Goal: Task Accomplishment & Management: Use online tool/utility

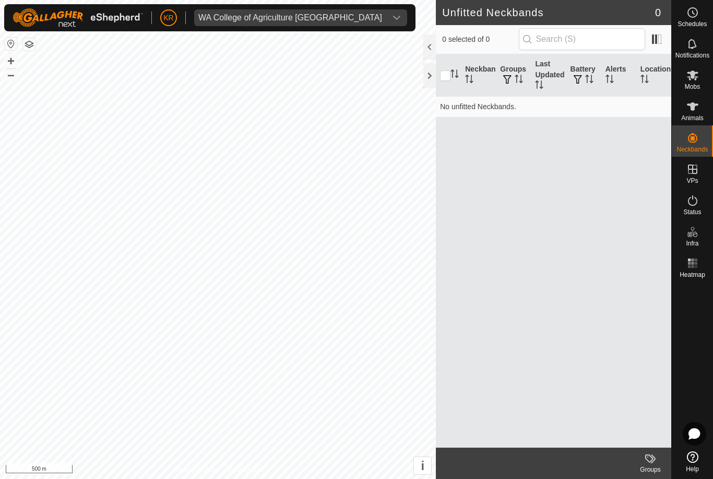
click at [292, 20] on div "WA College of Agriculture [GEOGRAPHIC_DATA]" at bounding box center [290, 18] width 184 height 8
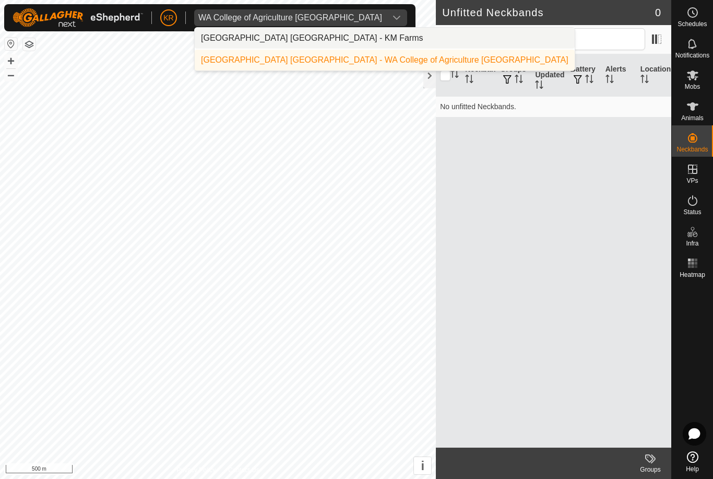
click at [299, 36] on div "[GEOGRAPHIC_DATA] [GEOGRAPHIC_DATA] - KM Farms" at bounding box center [312, 38] width 222 height 13
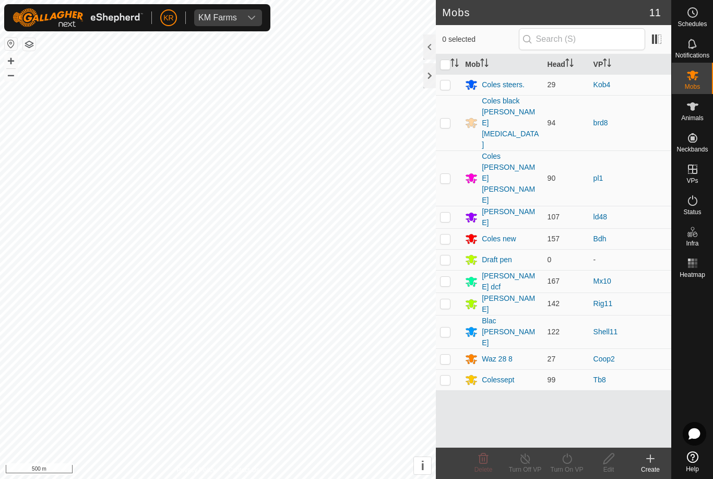
click at [450, 119] on p-checkbox at bounding box center [445, 123] width 10 height 8
checkbox input "true"
click at [573, 462] on icon at bounding box center [567, 458] width 13 height 13
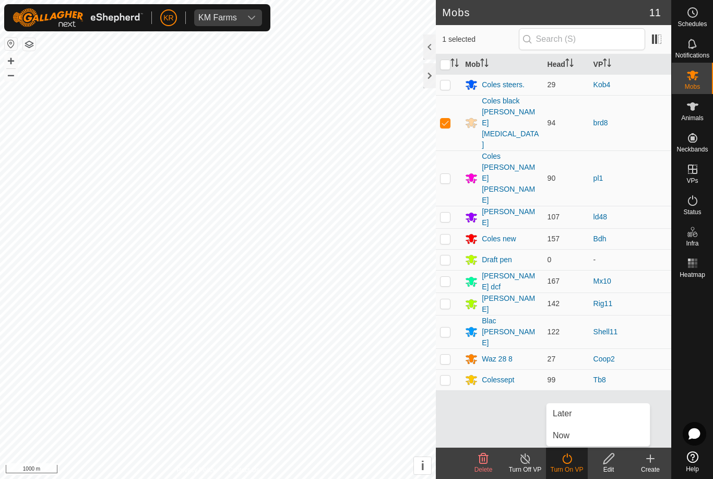
click at [589, 435] on link "Now" at bounding box center [598, 435] width 103 height 21
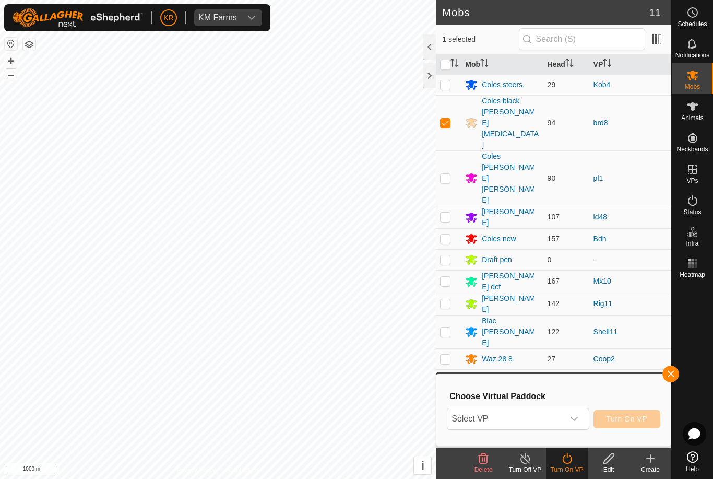
click at [574, 421] on icon "dropdown trigger" at bounding box center [574, 419] width 8 height 8
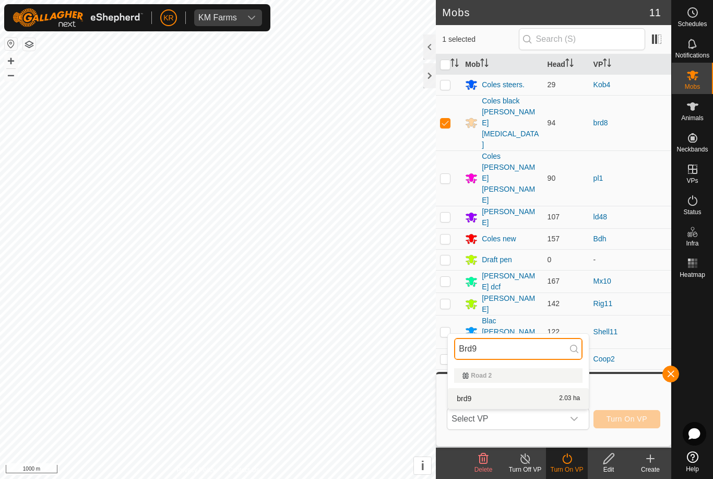
type input "Brd9"
click at [570, 398] on span "2.03 ha" at bounding box center [569, 398] width 21 height 7
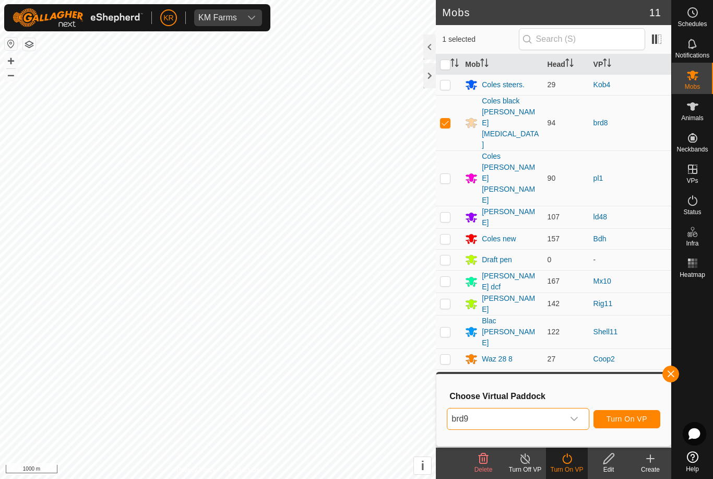
click at [635, 420] on span "Turn On VP" at bounding box center [627, 419] width 41 height 8
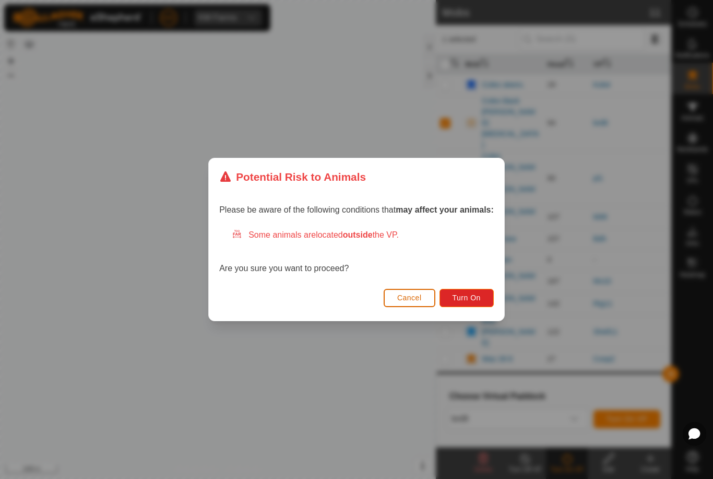
click at [487, 289] on button "Turn On" at bounding box center [467, 298] width 54 height 18
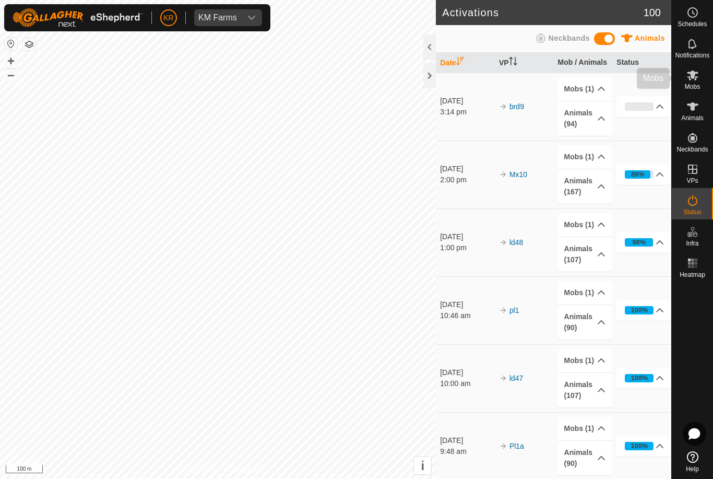
click at [699, 84] on span "Mobs" at bounding box center [692, 87] width 15 height 6
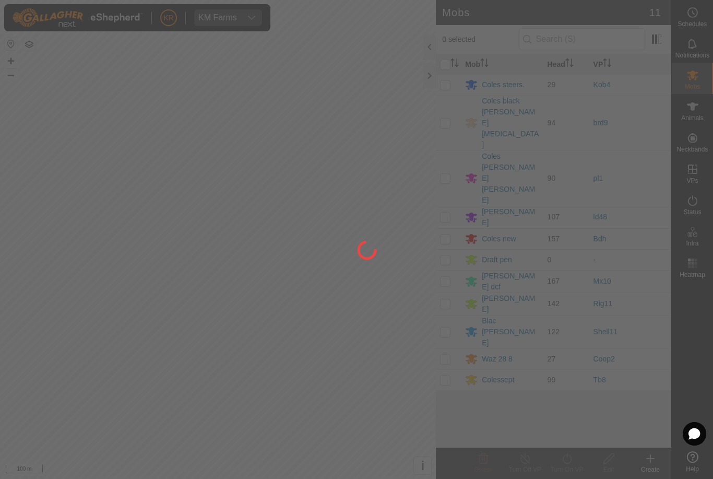
click at [448, 109] on div at bounding box center [356, 239] width 713 height 479
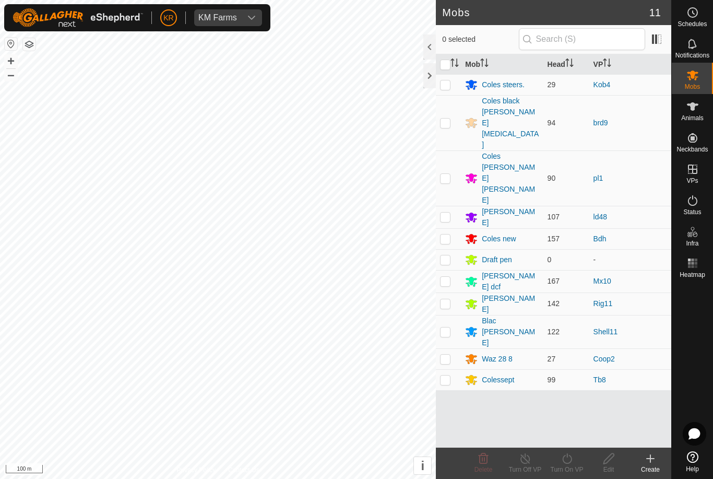
click at [458, 109] on td at bounding box center [448, 122] width 25 height 55
click at [453, 104] on td at bounding box center [448, 122] width 25 height 55
click at [447, 119] on p-checkbox at bounding box center [445, 123] width 10 height 8
checkbox input "true"
click at [575, 462] on turn-on-svg-icon at bounding box center [567, 458] width 42 height 13
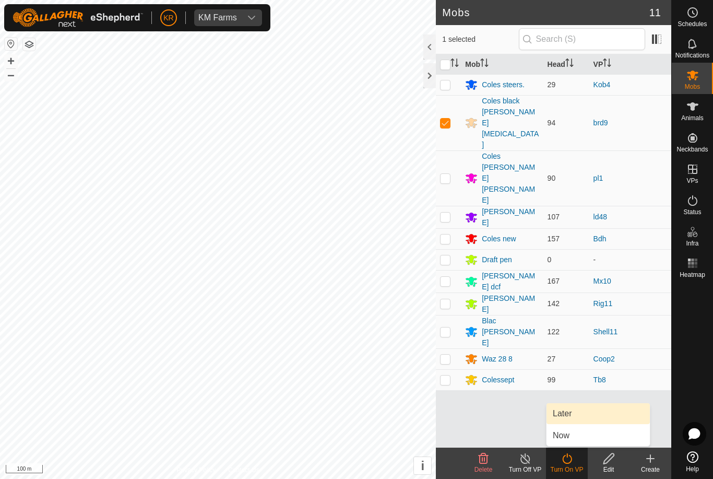
click at [581, 413] on link "Later" at bounding box center [598, 413] width 103 height 21
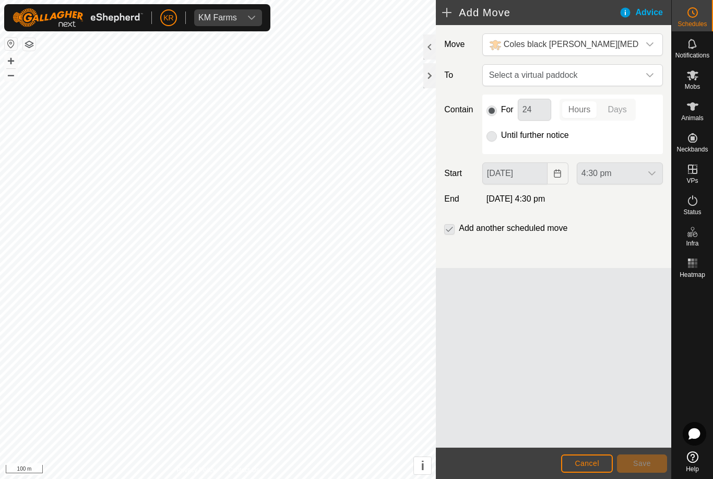
click at [637, 68] on span "Select a virtual paddock" at bounding box center [562, 75] width 155 height 21
type input "Brd10"
click at [616, 147] on div "brd10 1.79 ha" at bounding box center [572, 150] width 155 height 7
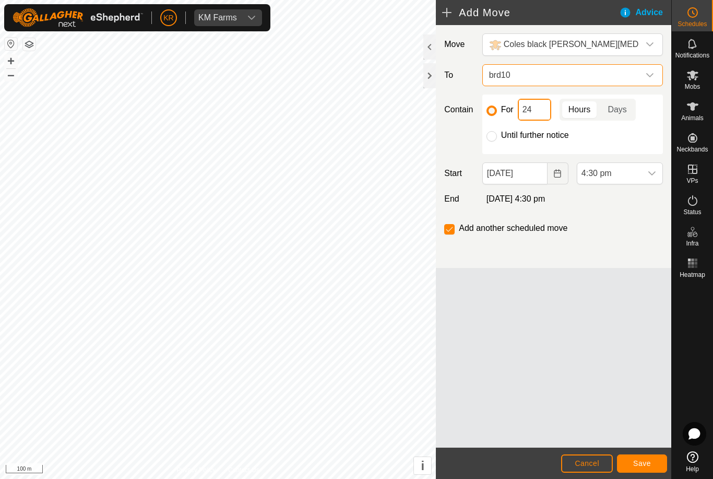
click at [539, 110] on input "24" at bounding box center [534, 110] width 33 height 22
click at [637, 184] on span "4:30 pm" at bounding box center [609, 173] width 64 height 21
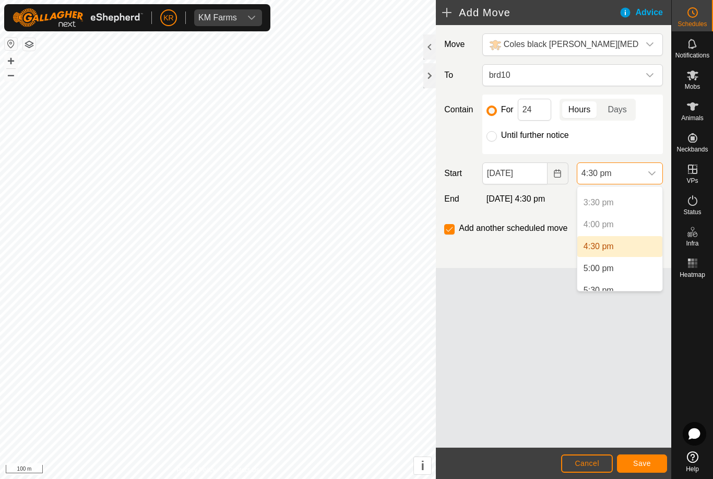
scroll to position [672, 0]
click at [636, 274] on li "5:00 pm" at bounding box center [619, 269] width 85 height 21
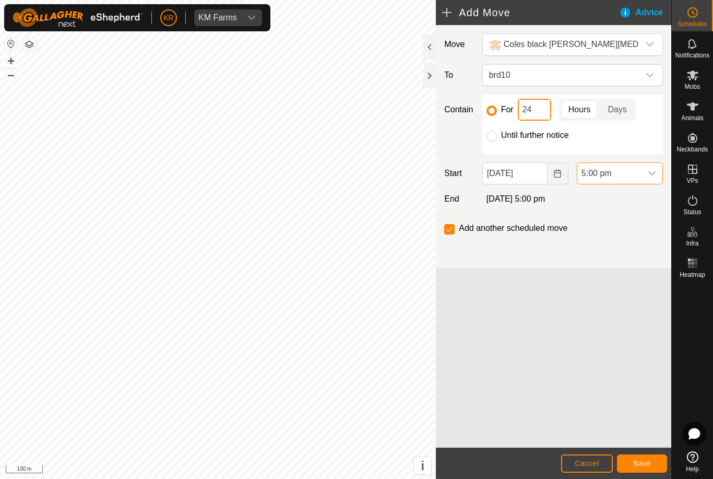
click at [540, 106] on input "24" at bounding box center [534, 110] width 33 height 22
type input "2"
click at [645, 462] on span "Save" at bounding box center [642, 463] width 18 height 8
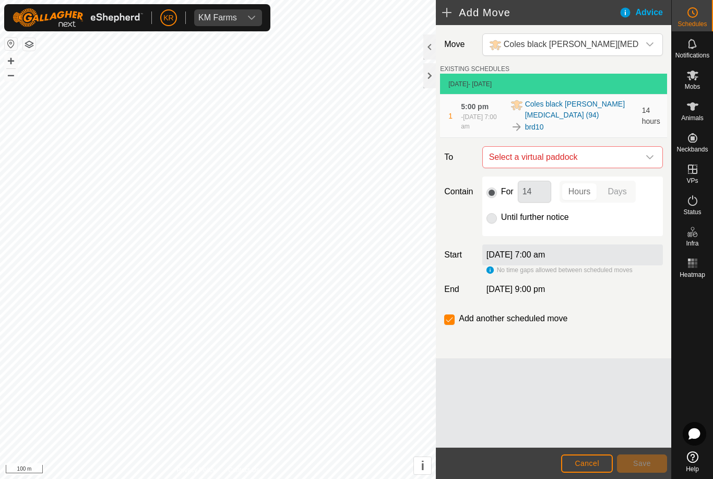
click at [638, 158] on span "Select a virtual paddock" at bounding box center [562, 157] width 155 height 21
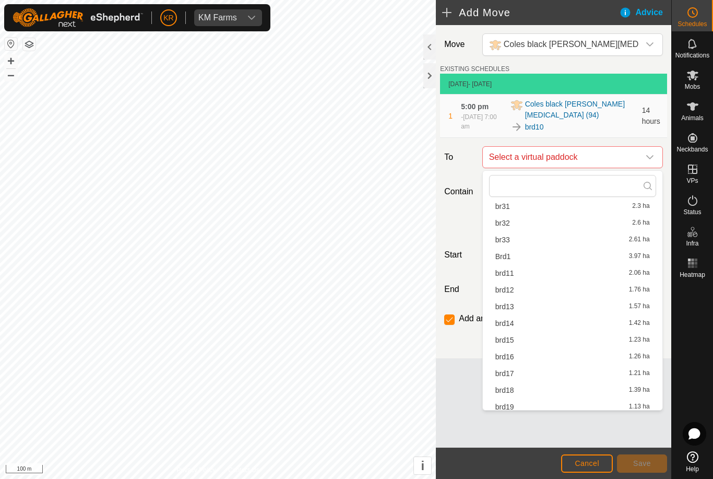
scroll to position [270, 0]
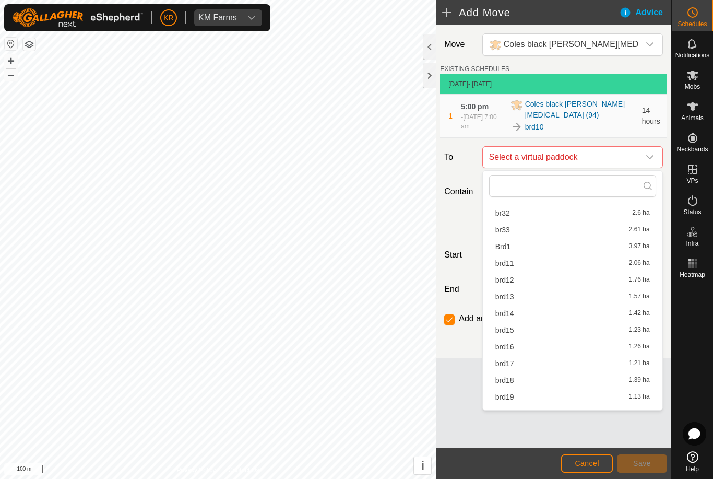
click at [532, 263] on div "brd11 2.06 ha" at bounding box center [572, 262] width 155 height 7
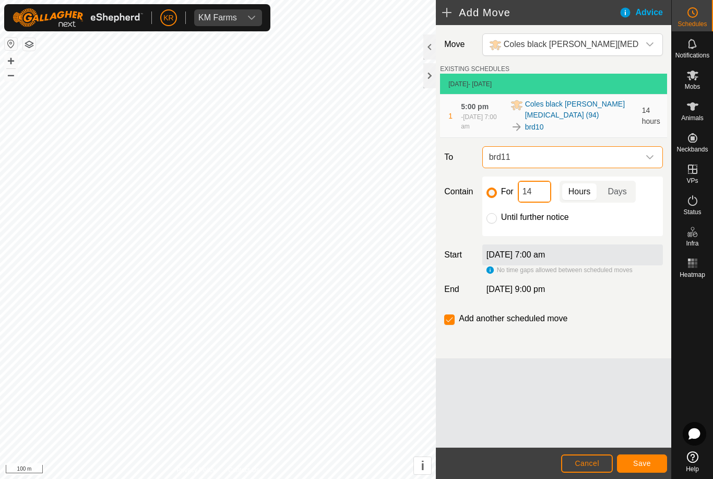
click at [539, 193] on input "14" at bounding box center [534, 192] width 33 height 22
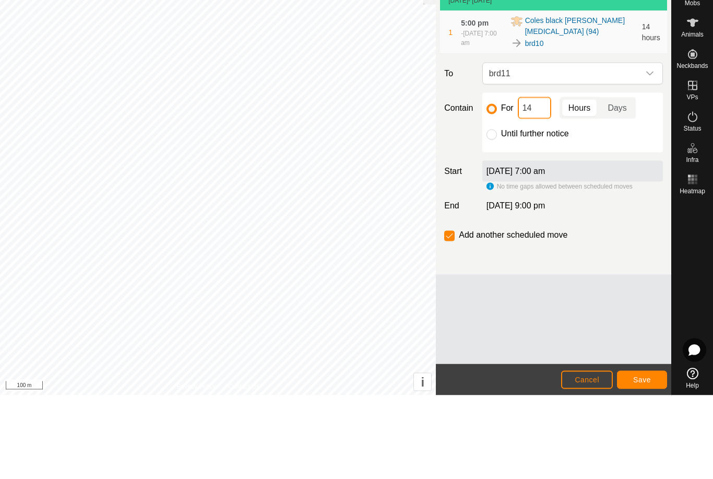
type input "1"
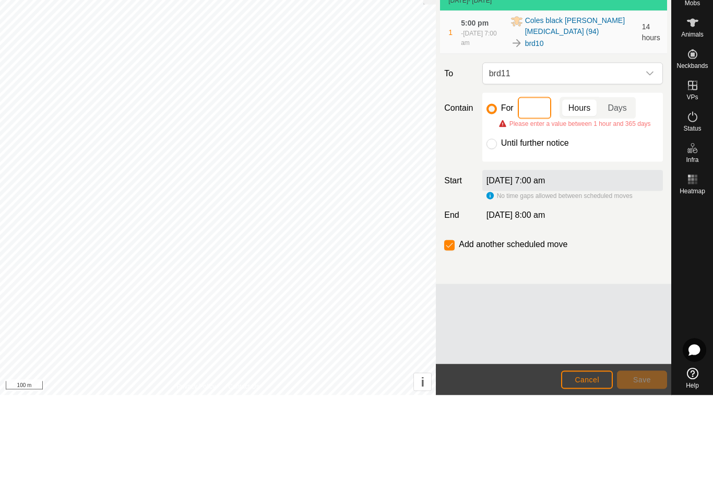
type input "3"
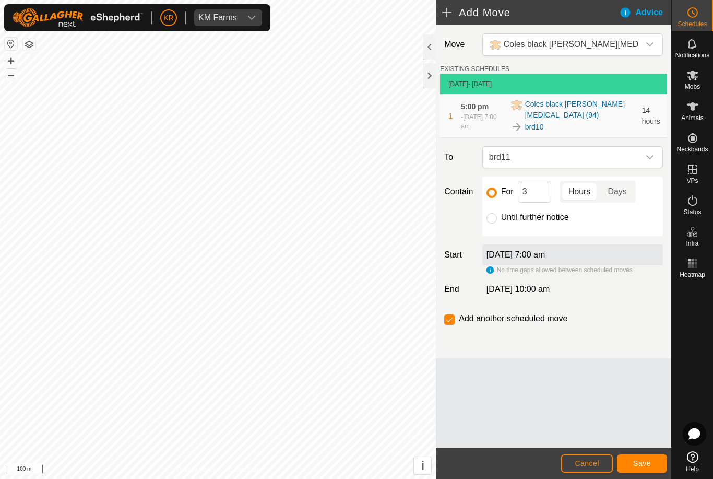
click at [651, 457] on button "Save" at bounding box center [642, 463] width 50 height 18
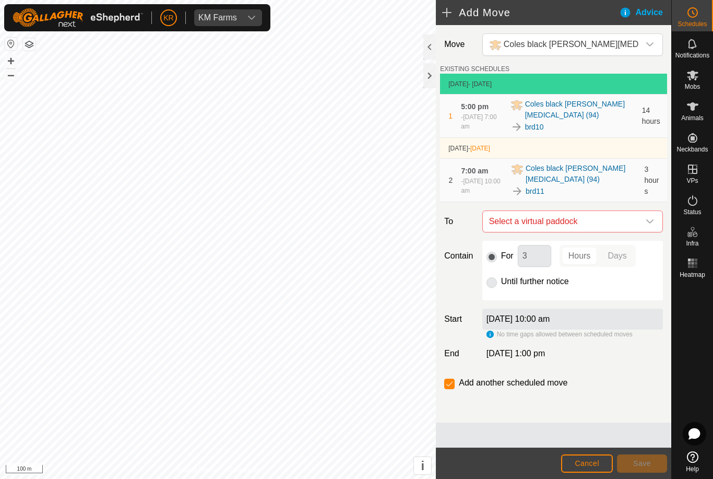
click at [638, 223] on span "Select a virtual paddock" at bounding box center [562, 221] width 155 height 21
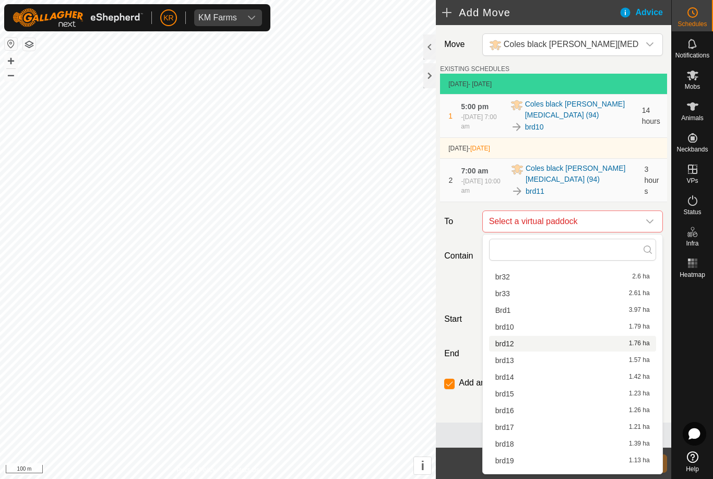
click at [589, 346] on div "brd12 1.76 ha" at bounding box center [572, 343] width 155 height 7
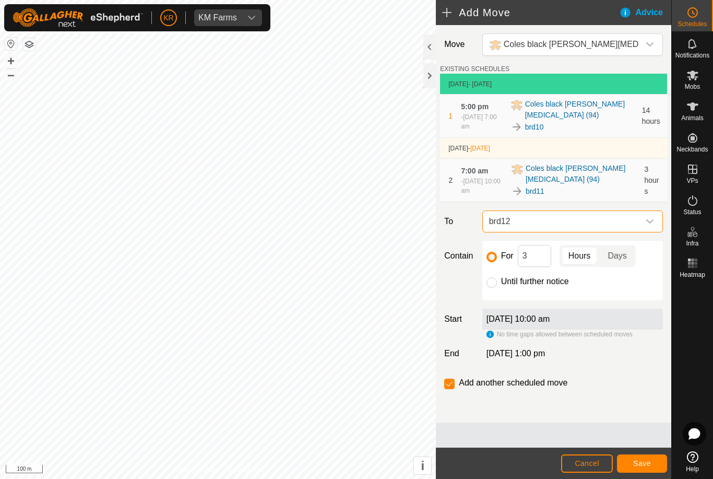
click at [652, 462] on button "Save" at bounding box center [642, 463] width 50 height 18
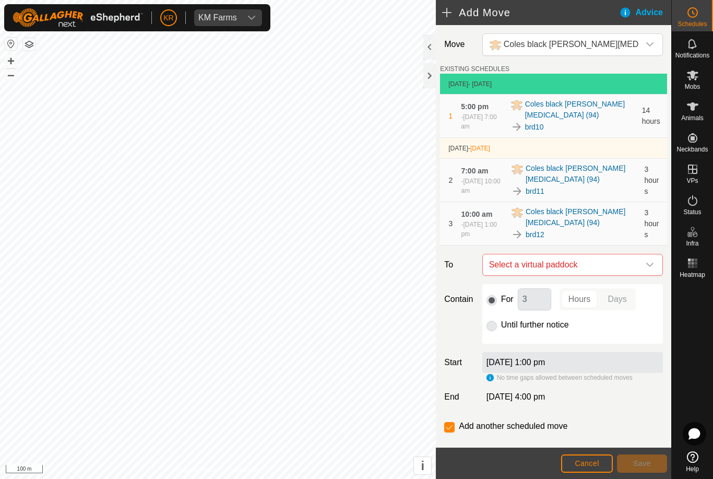
click at [638, 262] on span "Select a virtual paddock" at bounding box center [562, 264] width 155 height 21
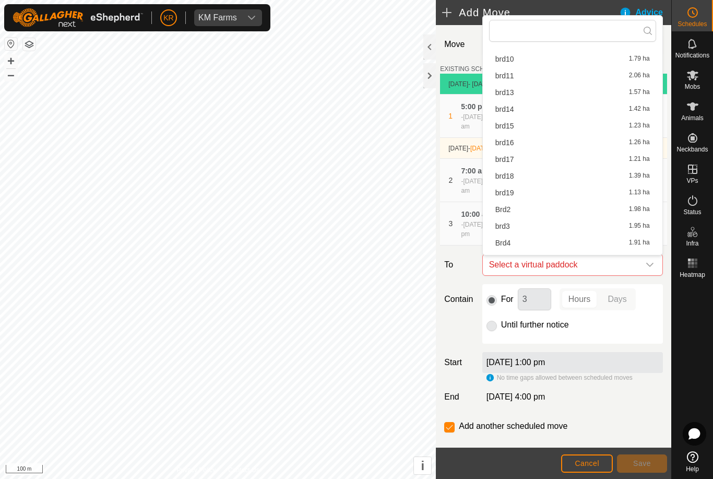
scroll to position [318, 0]
click at [536, 97] on div "brd13 1.57 ha" at bounding box center [572, 93] width 155 height 7
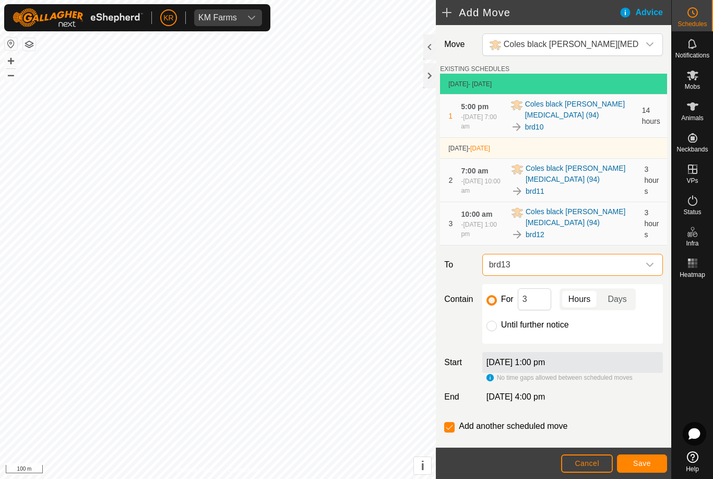
click at [652, 462] on button "Save" at bounding box center [642, 463] width 50 height 18
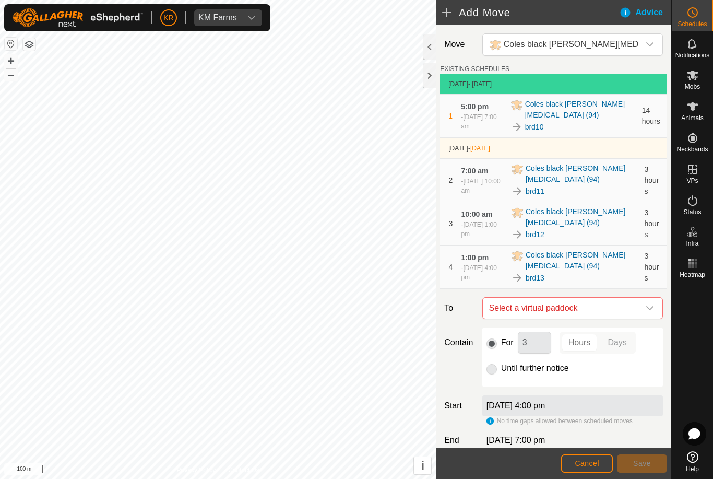
click at [638, 312] on span "Select a virtual paddock" at bounding box center [562, 308] width 155 height 21
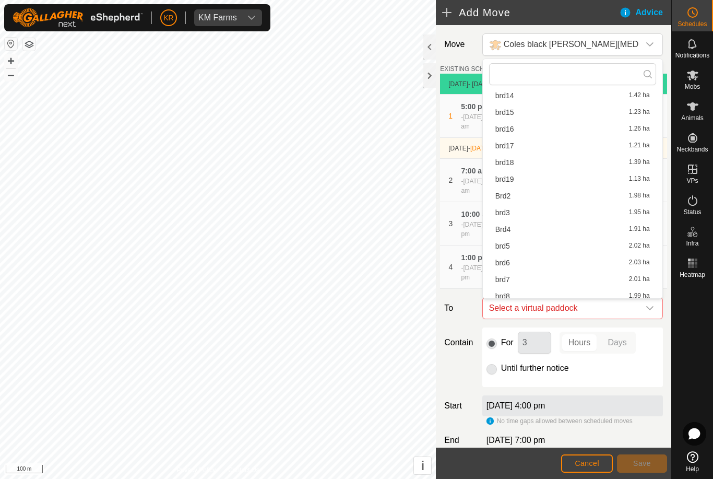
scroll to position [369, 0]
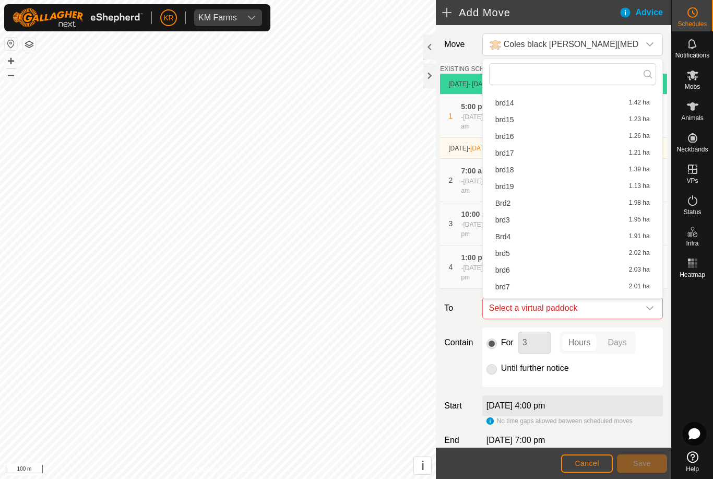
click at [534, 99] on div "brd14 1.42 ha" at bounding box center [572, 102] width 155 height 7
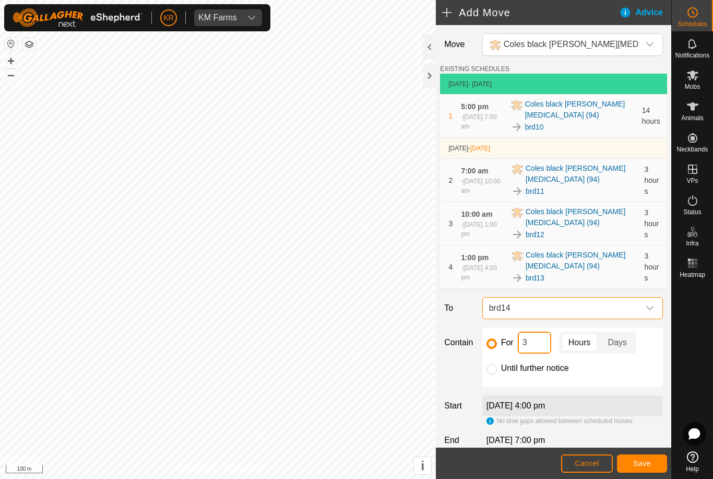
click at [543, 346] on input "3" at bounding box center [534, 343] width 33 height 22
click at [647, 459] on span "Save" at bounding box center [642, 463] width 18 height 8
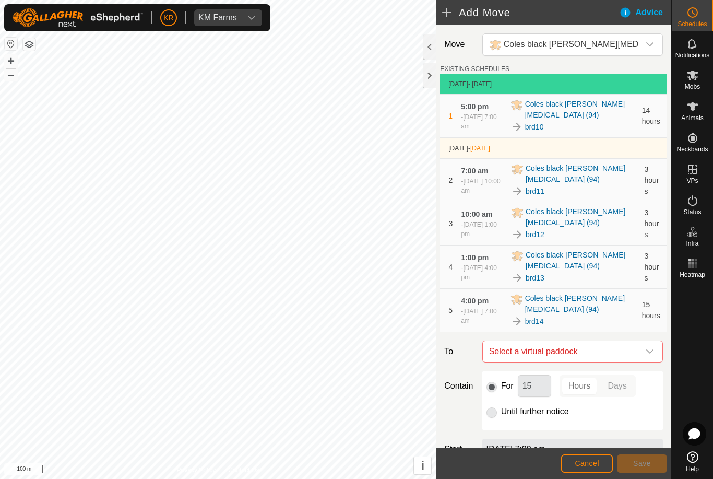
click at [638, 351] on span "Select a virtual paddock" at bounding box center [562, 351] width 155 height 21
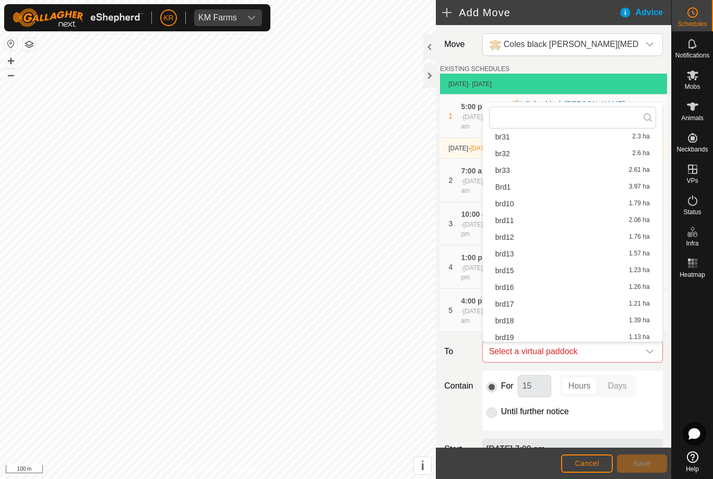
scroll to position [275, 0]
click at [586, 259] on div "brd15 1.23 ha" at bounding box center [572, 257] width 155 height 7
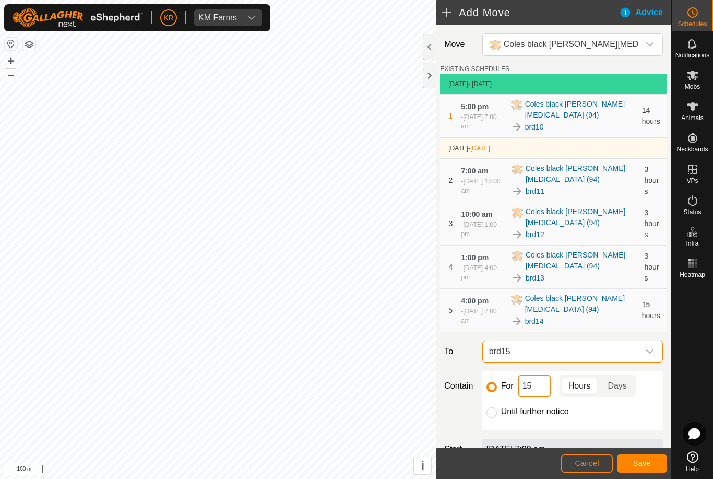
click at [545, 389] on input "15" at bounding box center [534, 386] width 33 height 22
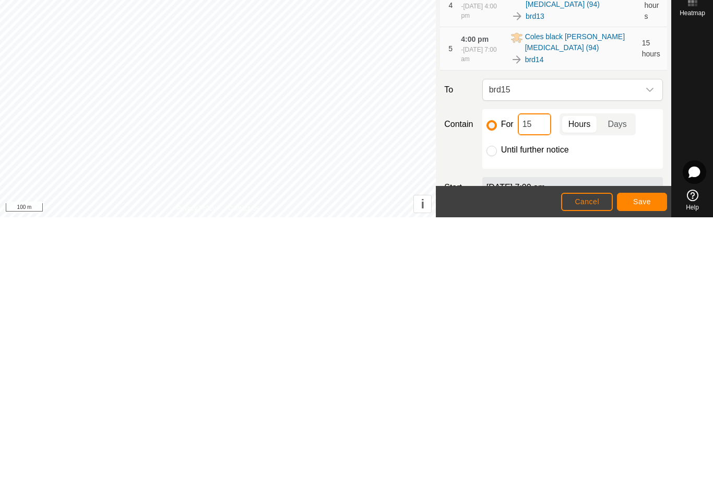
type input "1"
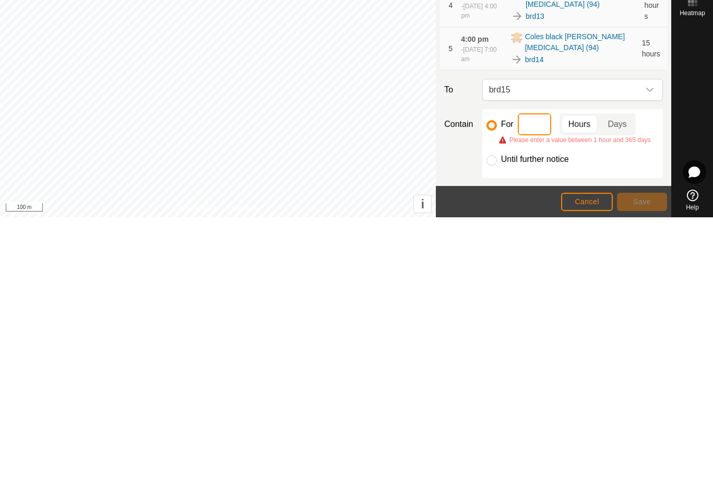
type input "3"
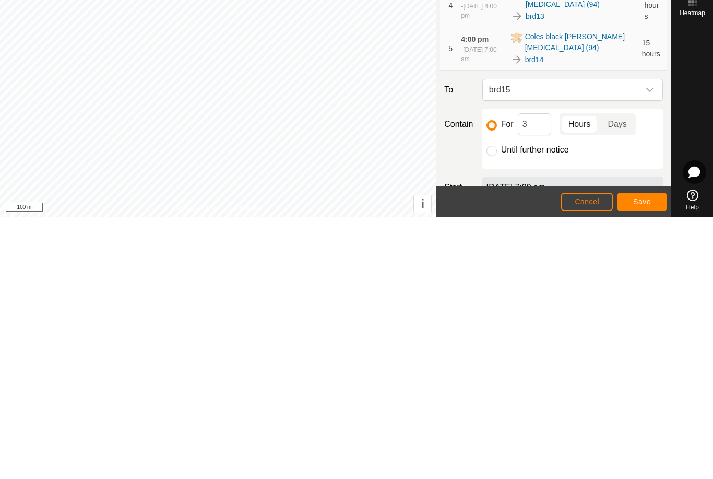
click at [656, 454] on button "Save" at bounding box center [642, 463] width 50 height 18
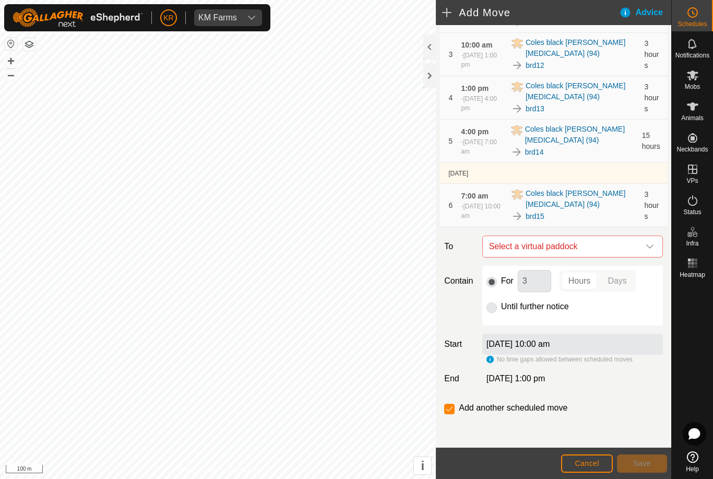
scroll to position [170, 0]
click at [638, 247] on span "Select a virtual paddock" at bounding box center [562, 246] width 155 height 21
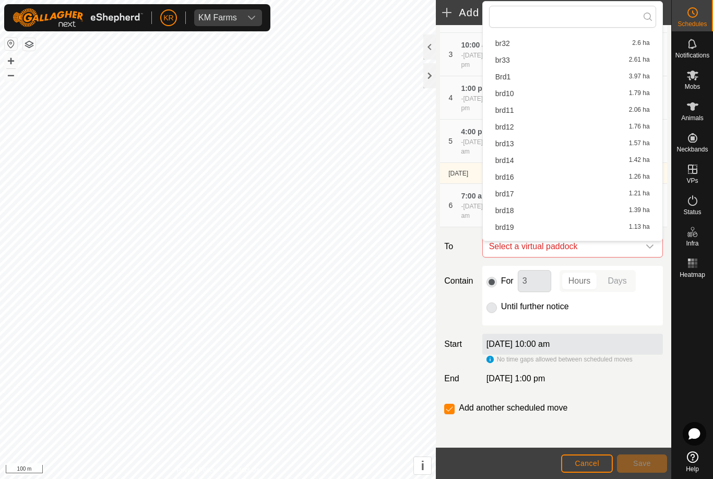
scroll to position [269, 0]
click at [592, 181] on div "brd16 1.26 ha" at bounding box center [572, 178] width 155 height 7
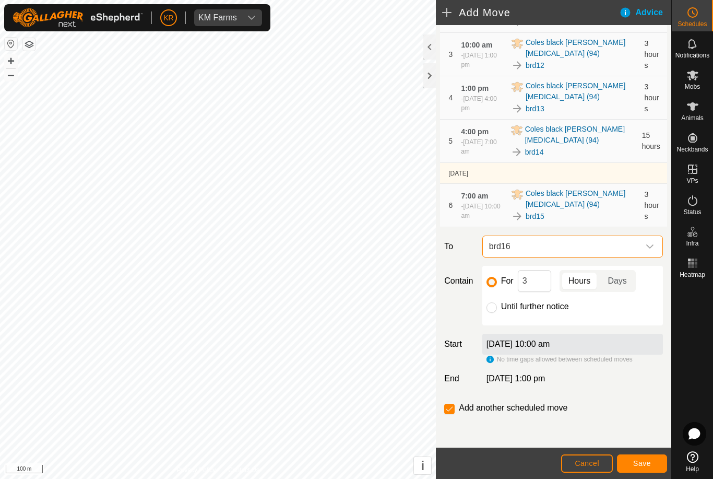
click at [652, 463] on button "Save" at bounding box center [642, 463] width 50 height 18
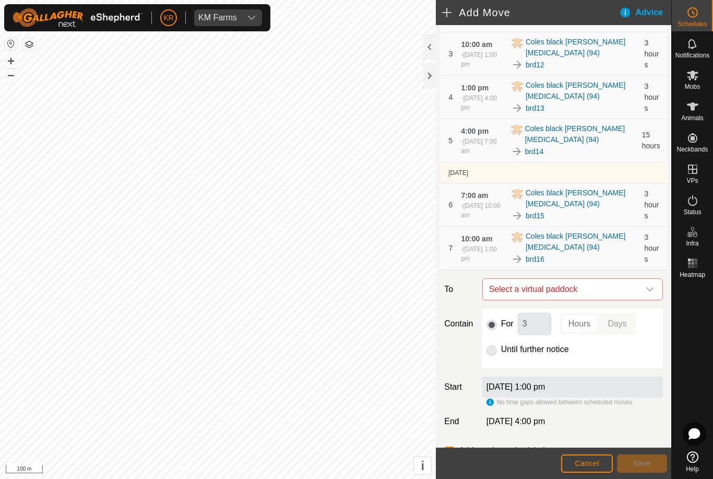
click at [637, 293] on span "Select a virtual paddock" at bounding box center [562, 289] width 155 height 21
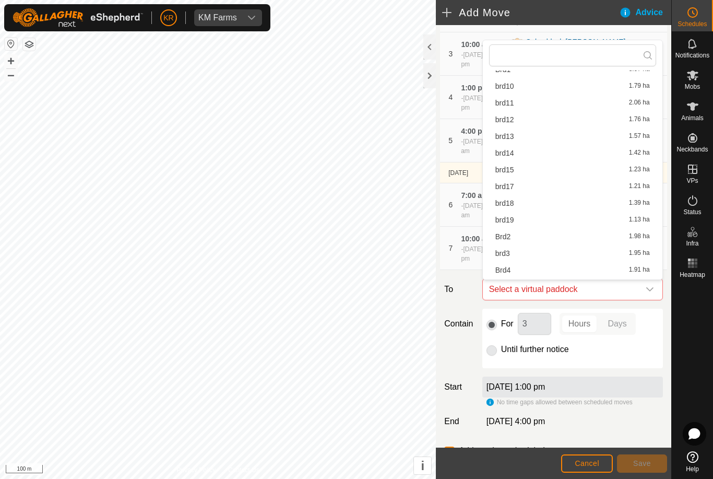
scroll to position [317, 0]
click at [597, 189] on div "brd17 1.21 ha" at bounding box center [572, 186] width 155 height 7
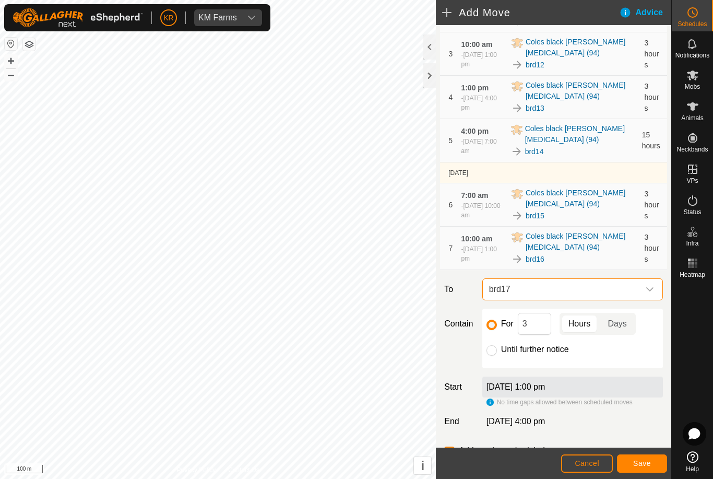
click at [645, 463] on span "Save" at bounding box center [642, 463] width 18 height 8
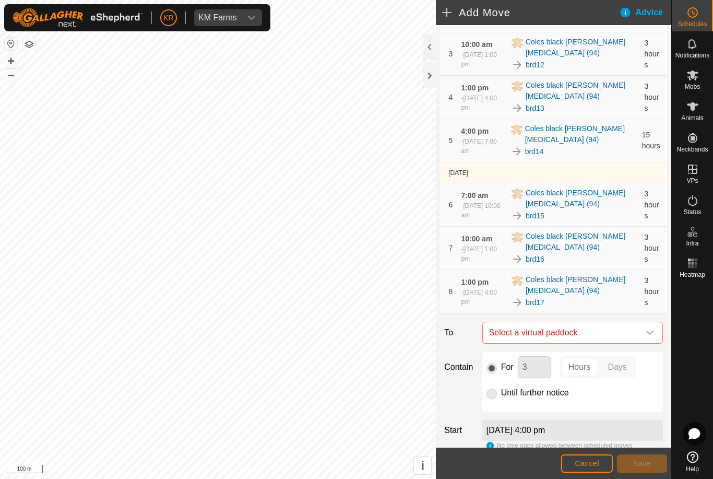
click at [636, 336] on span "Select a virtual paddock" at bounding box center [562, 332] width 155 height 21
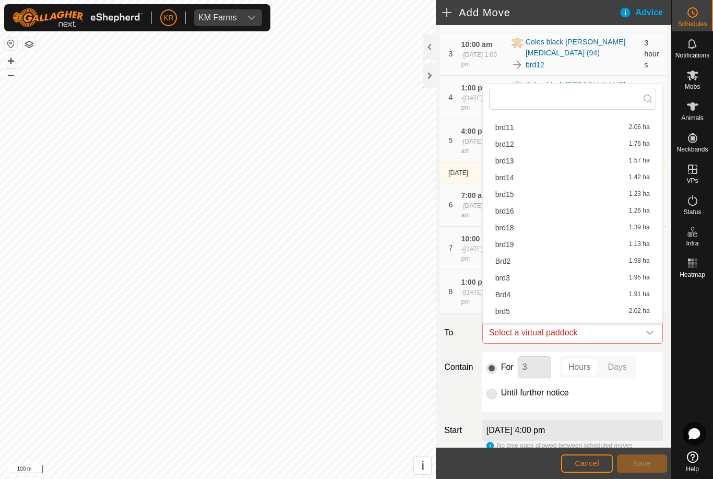
scroll to position [341, 0]
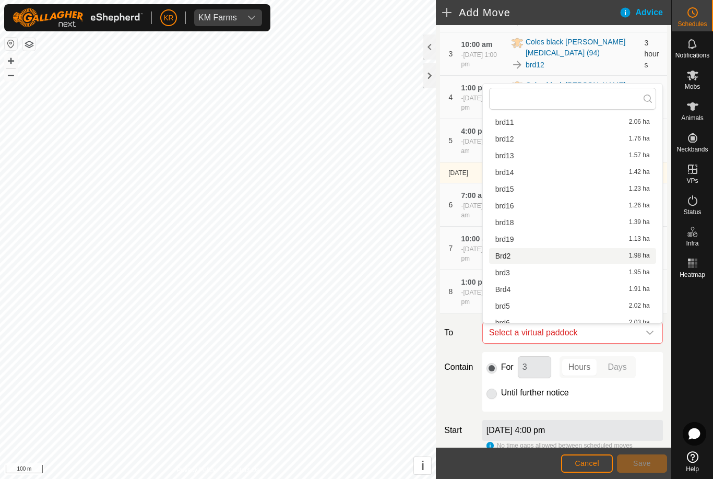
click at [604, 250] on li "Brd2 1.98 ha" at bounding box center [572, 256] width 167 height 16
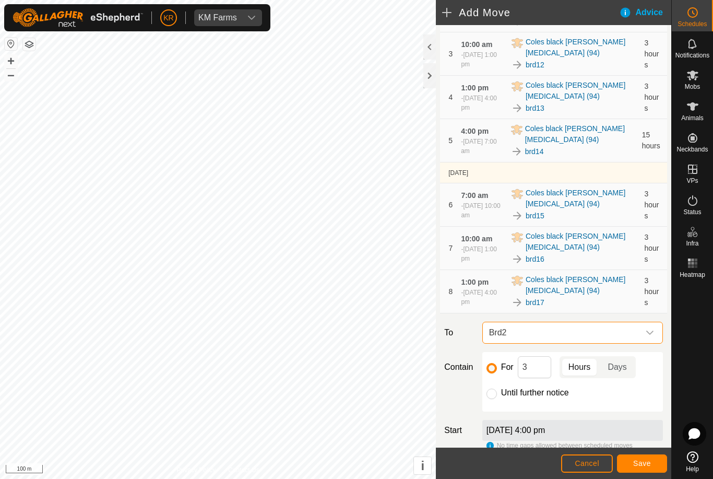
click at [637, 334] on span "Brd2" at bounding box center [562, 332] width 155 height 21
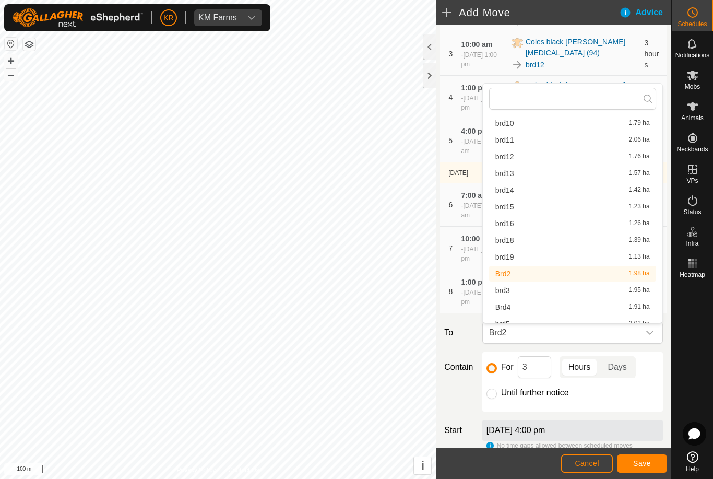
scroll to position [317, 0]
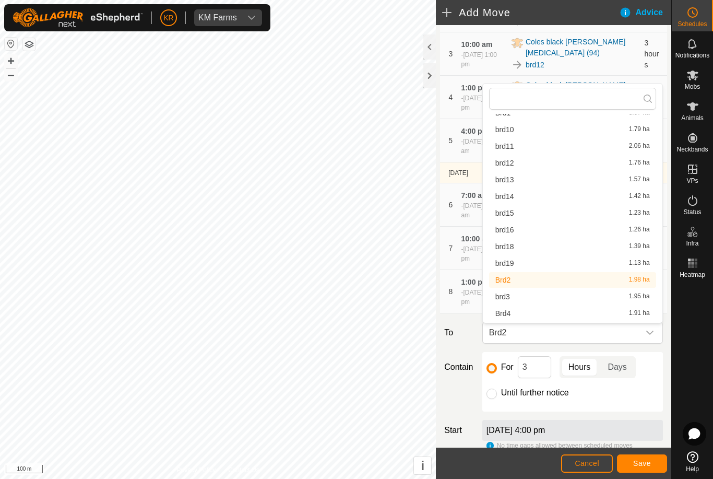
click at [594, 247] on div "brd18 1.39 ha" at bounding box center [572, 246] width 155 height 7
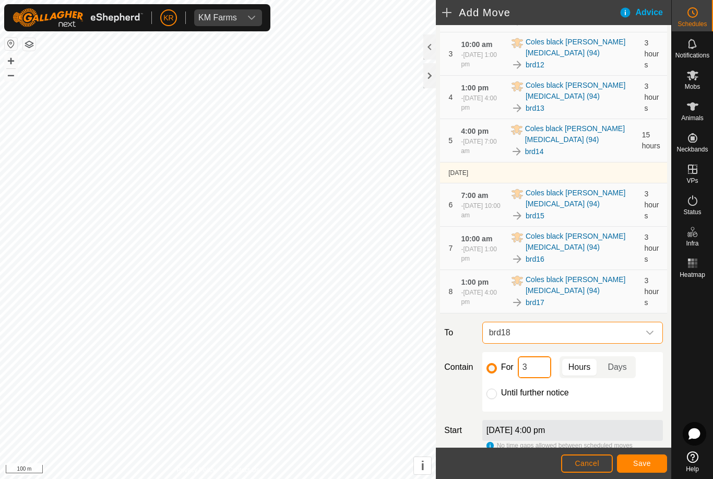
click at [541, 371] on input "3" at bounding box center [534, 367] width 33 height 22
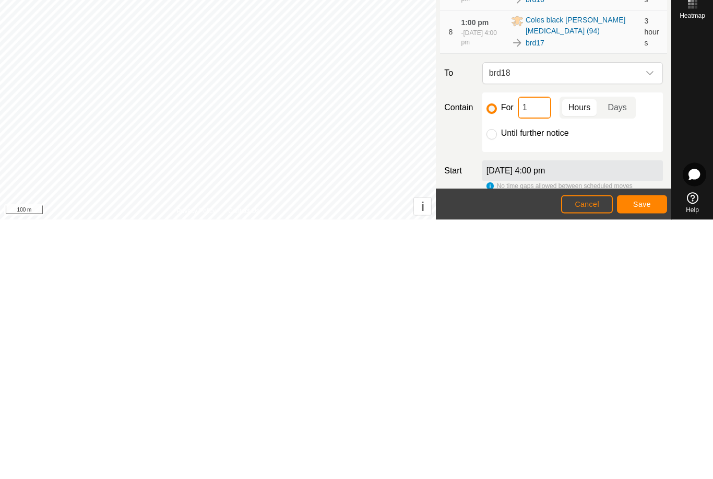
type input "15"
click at [638, 454] on button "Save" at bounding box center [642, 463] width 50 height 18
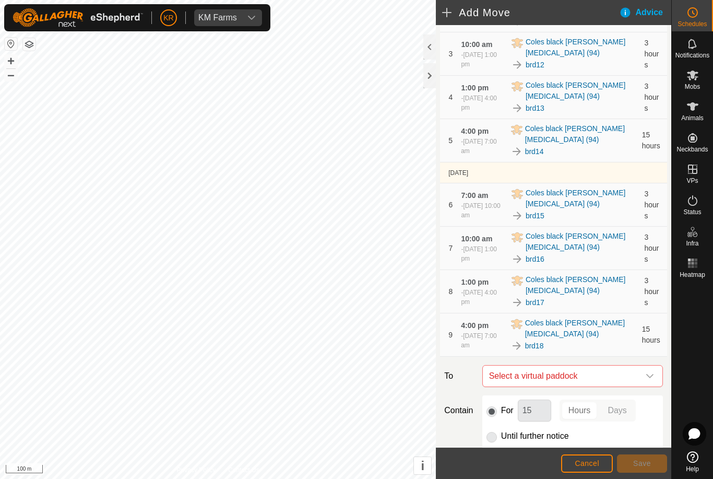
click at [636, 376] on span "Select a virtual paddock" at bounding box center [562, 375] width 155 height 21
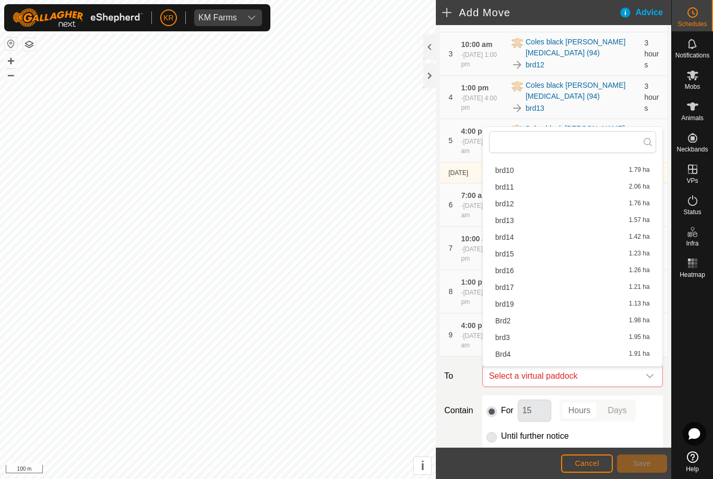
scroll to position [353, 0]
click at [594, 273] on div "brd19 1.13 ha" at bounding box center [572, 270] width 155 height 7
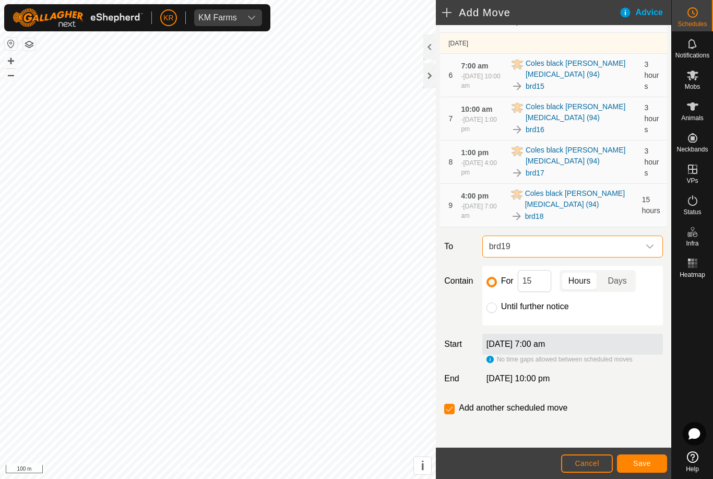
scroll to position [300, 0]
click at [491, 312] on input "Until further notice" at bounding box center [492, 307] width 10 height 10
radio input "true"
checkbox input "false"
click at [643, 468] on button "Save" at bounding box center [642, 463] width 50 height 18
